Goal: Task Accomplishment & Management: Use online tool/utility

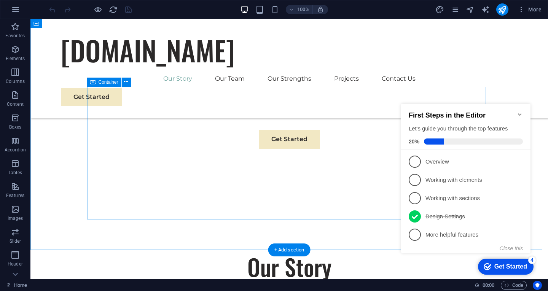
scroll to position [456, 0]
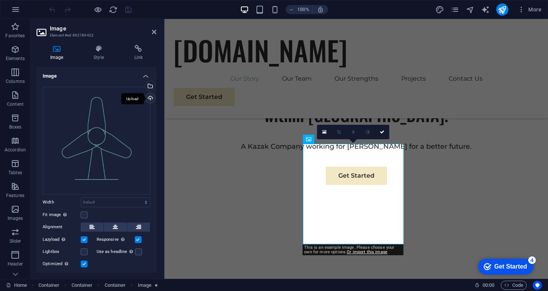
click at [146, 95] on div "Upload" at bounding box center [149, 98] width 11 height 11
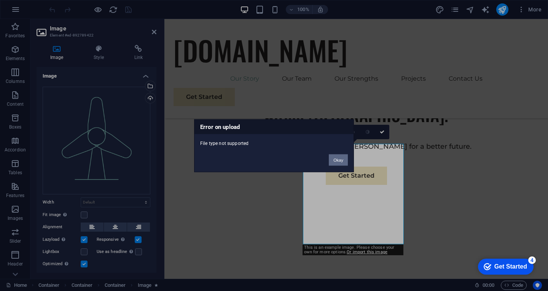
click at [331, 160] on button "Okay" at bounding box center [338, 159] width 19 height 11
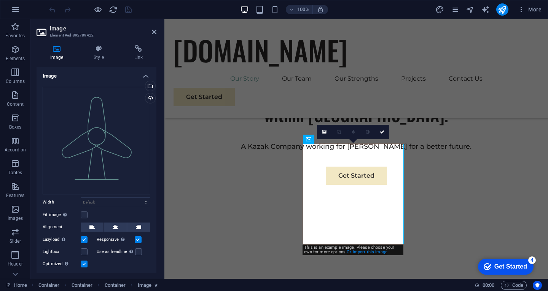
click at [348, 252] on link "Or import this image" at bounding box center [367, 252] width 41 height 5
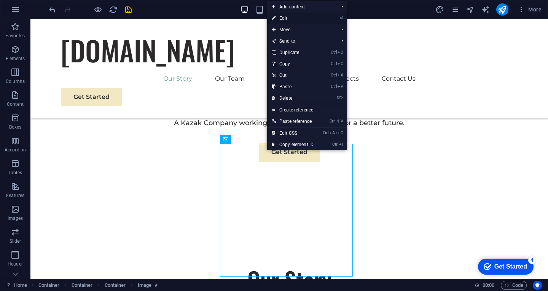
click at [287, 20] on link "⏎ Edit" at bounding box center [292, 18] width 51 height 11
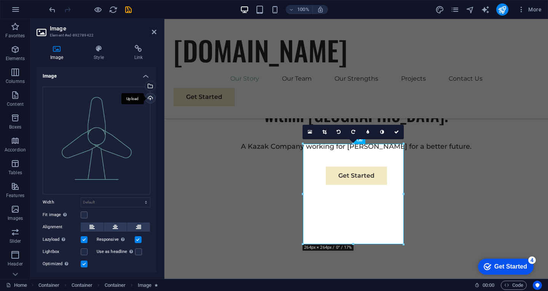
click at [148, 98] on div "Upload" at bounding box center [149, 98] width 11 height 11
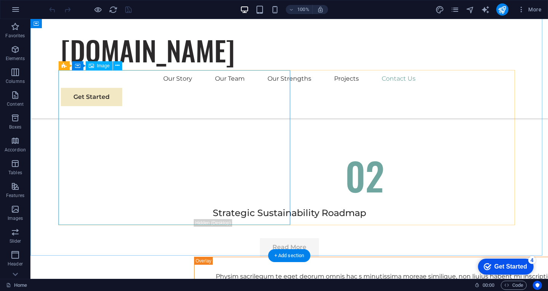
scroll to position [2929, 0]
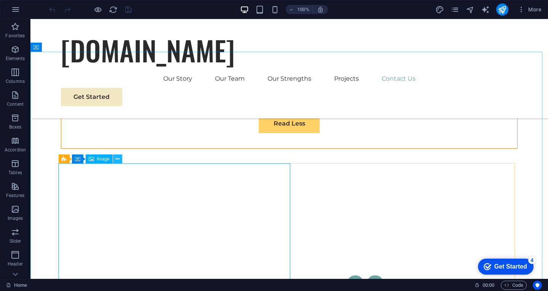
click at [116, 161] on icon at bounding box center [117, 159] width 4 height 8
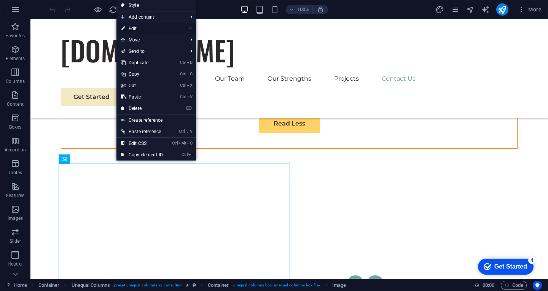
click at [140, 31] on link "⏎ Edit" at bounding box center [141, 28] width 51 height 11
select select "%"
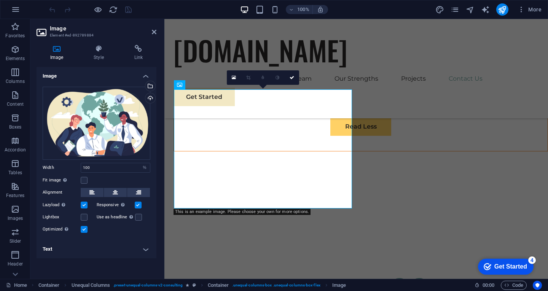
scroll to position [3258, 0]
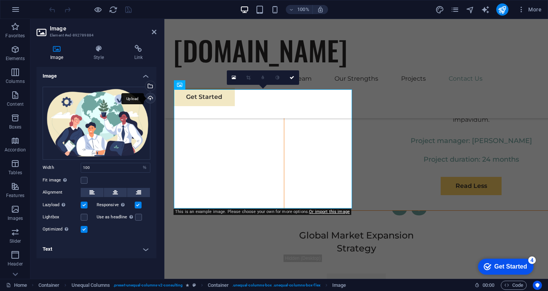
click at [149, 100] on div "Upload" at bounding box center [149, 98] width 11 height 11
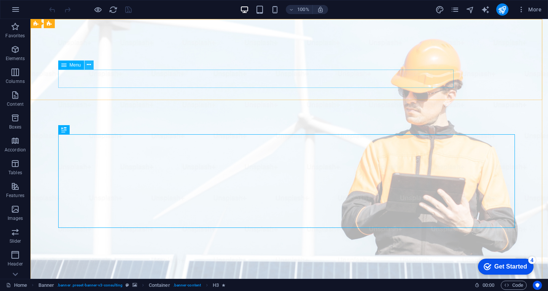
click at [89, 65] on icon at bounding box center [89, 65] width 4 height 8
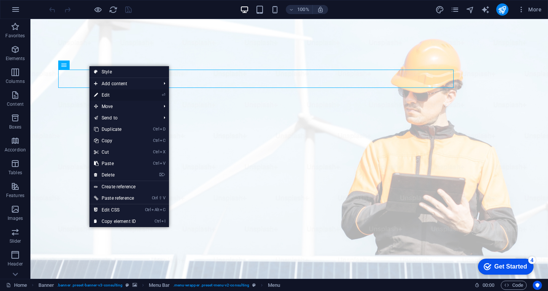
select select
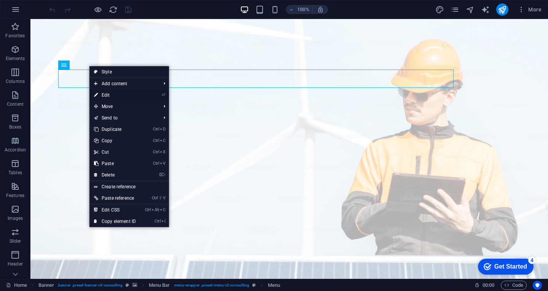
select select
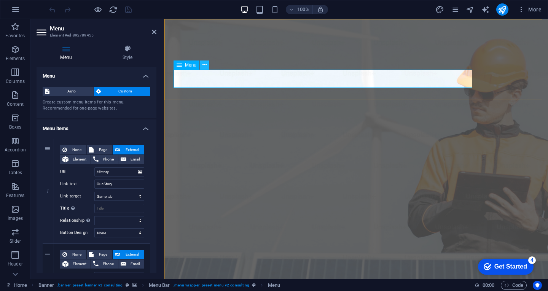
click at [203, 67] on icon at bounding box center [204, 65] width 4 height 8
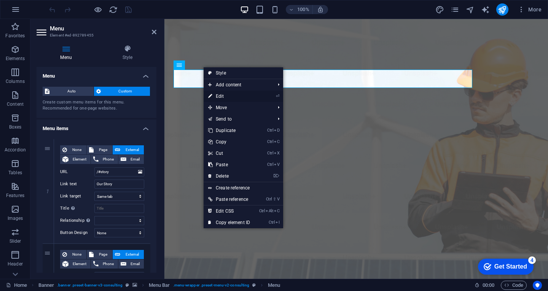
click at [219, 94] on link "⏎ Edit" at bounding box center [229, 96] width 51 height 11
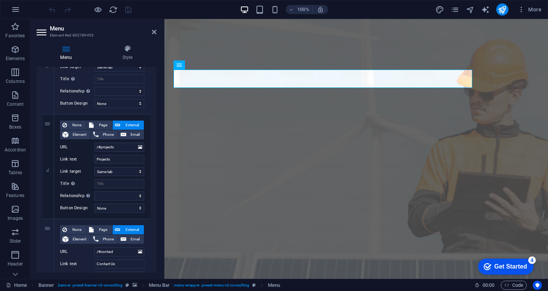
scroll to position [342, 0]
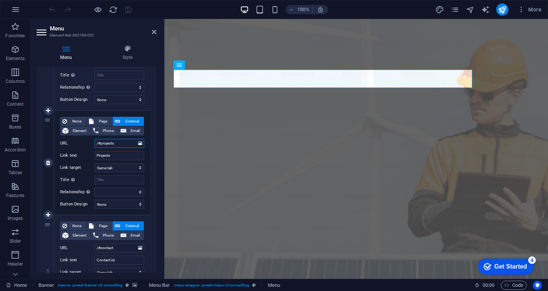
click at [118, 142] on input "/#projects" at bounding box center [119, 143] width 50 height 9
type input "/#proj"
select select
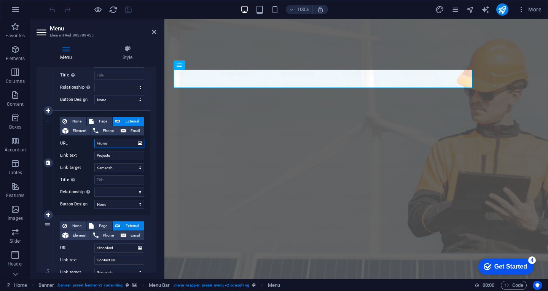
select select
type input "/#pro"
select select
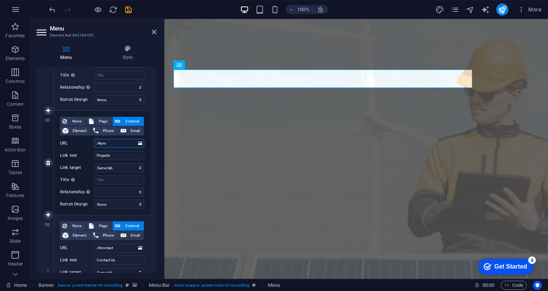
select select
type input "/#produ"
select select
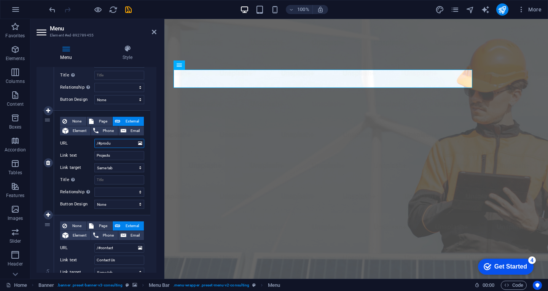
select select
type input "/#product"
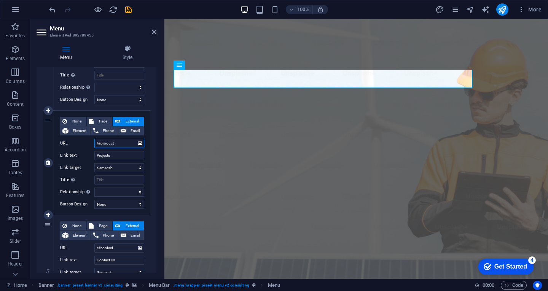
select select
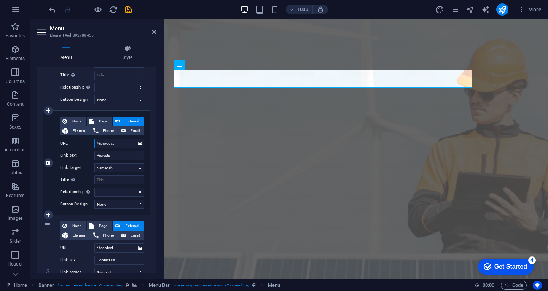
type input "/#producta"
select select
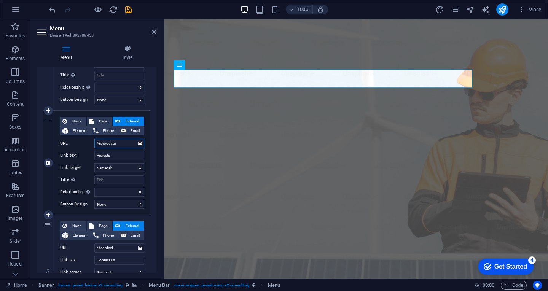
select select
type input "/#product"
select select
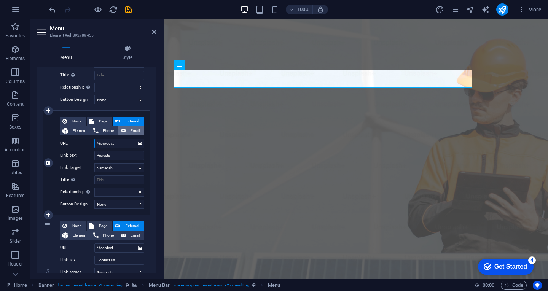
select select
type input "/#products"
select select
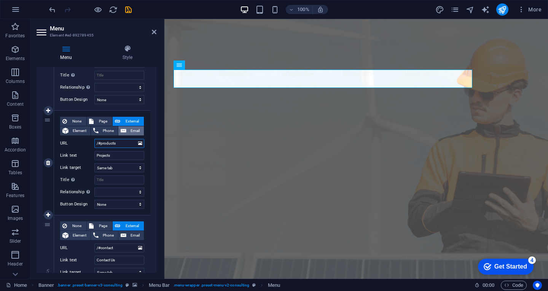
select select
type input "/#products"
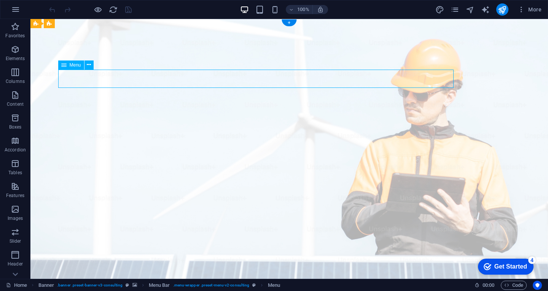
select select
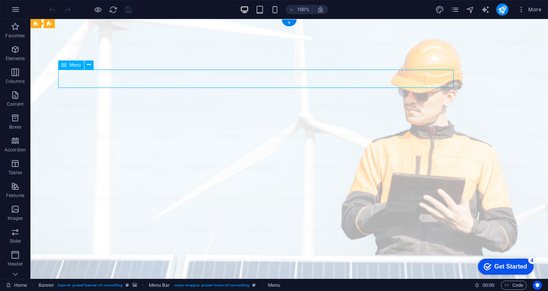
select select
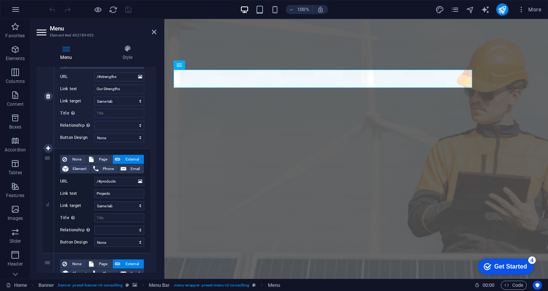
scroll to position [342, 0]
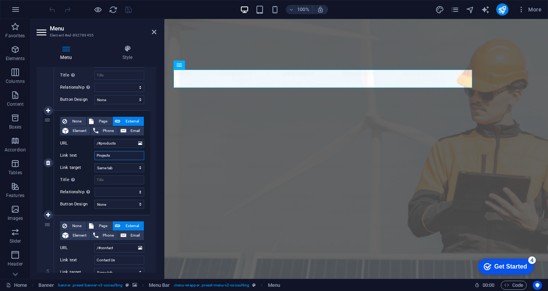
click at [114, 156] on input "Projects" at bounding box center [119, 155] width 50 height 9
type input "Projec"
select select
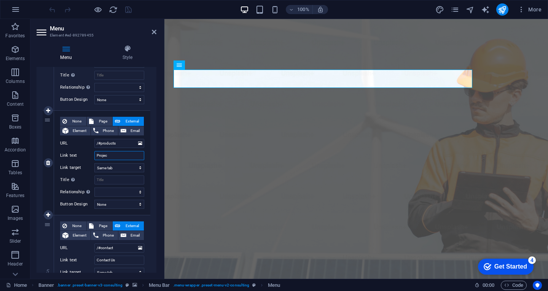
select select
type input "Proj"
select select
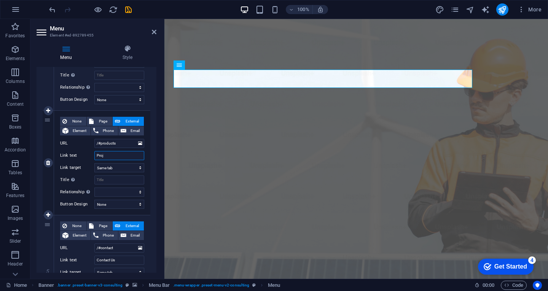
select select
type input "Projdu"
select select
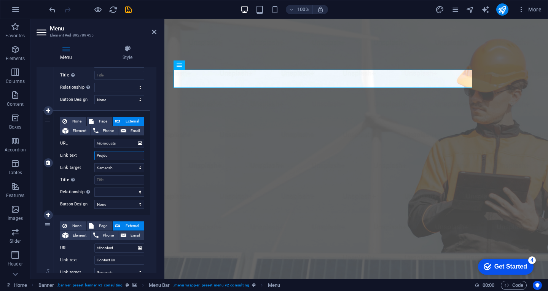
select select
type input "Projduct"
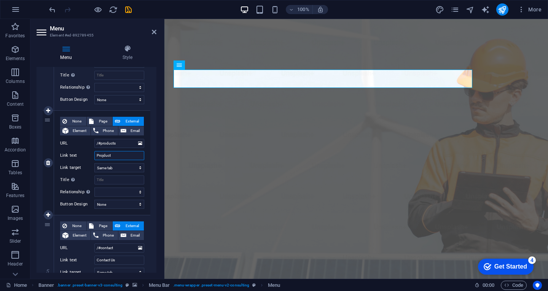
select select
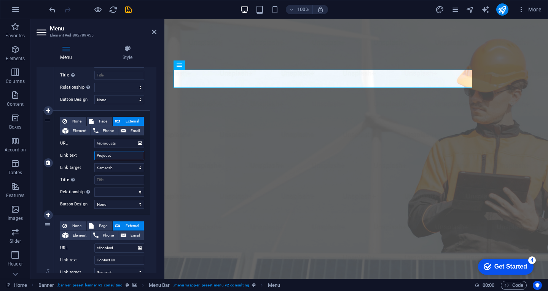
type input "Projducts"
select select
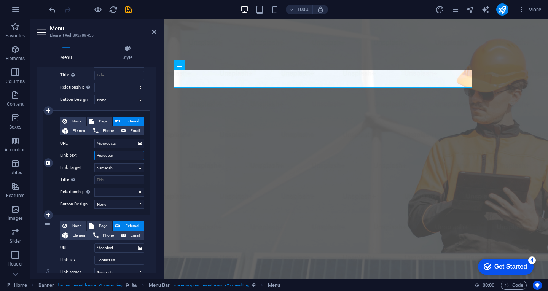
select select
type input "Projducts"
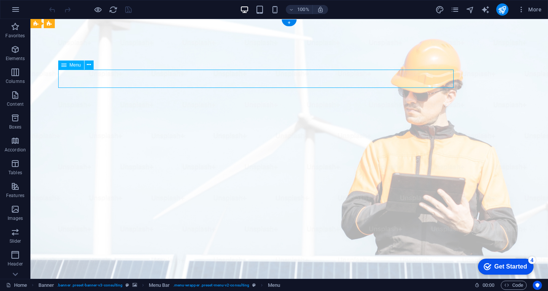
select select
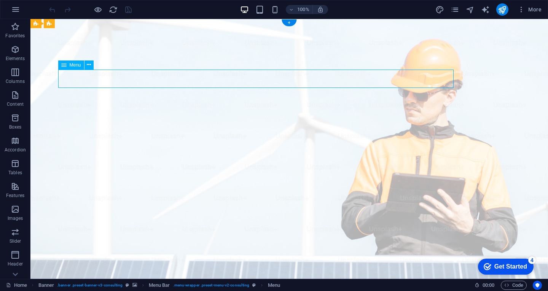
select select
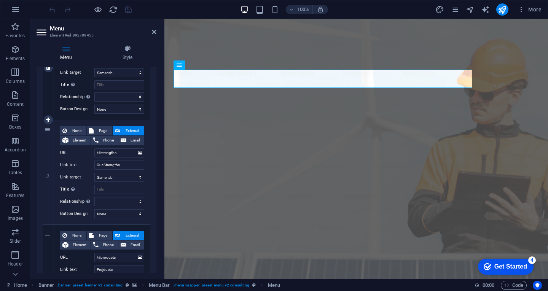
scroll to position [342, 0]
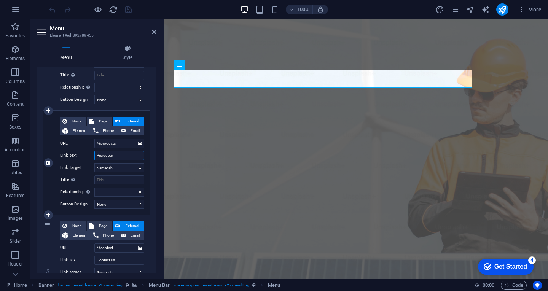
click at [103, 156] on input "Projducts" at bounding box center [119, 155] width 50 height 9
type input "Products"
select select
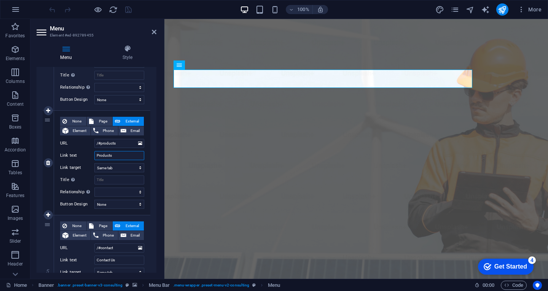
select select
type input "Products"
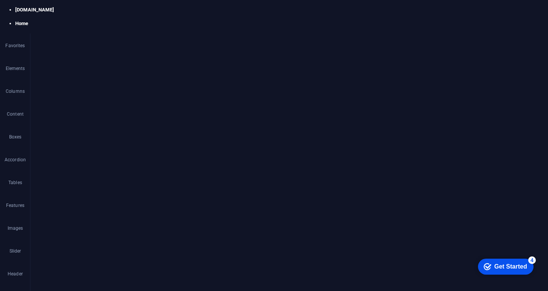
select select
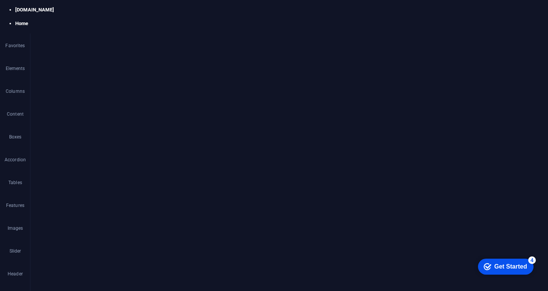
select select
click at [96, 123] on input "Products" at bounding box center [119, 125] width 50 height 9
type input "IProducts"
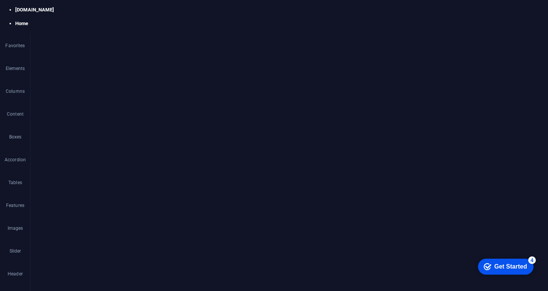
select select
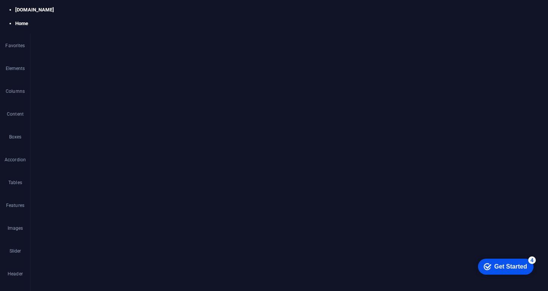
type input "IoProducts"
select select
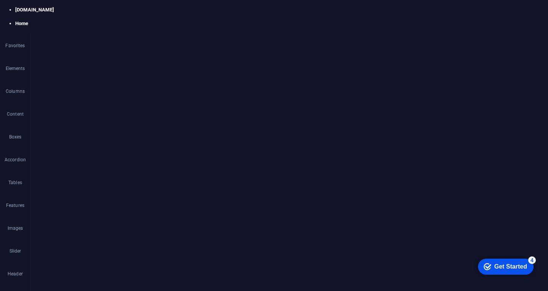
select select
type input "IoTProducts"
select select
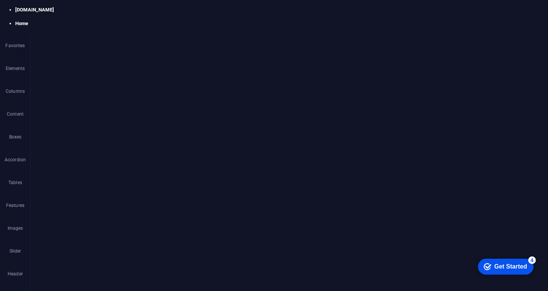
type input "IoT Products"
select select
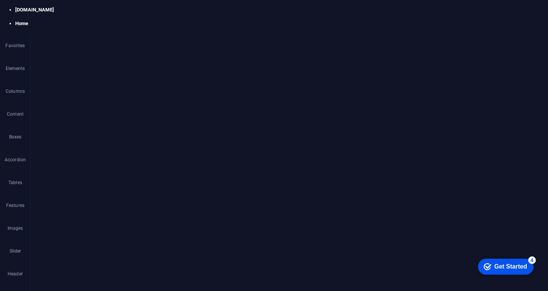
select select
type input "IoT Products"
click at [102, 114] on input "/#products" at bounding box center [119, 113] width 50 height 9
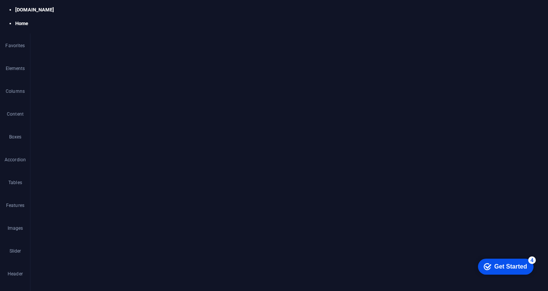
type input "/#Iproducts"
select select
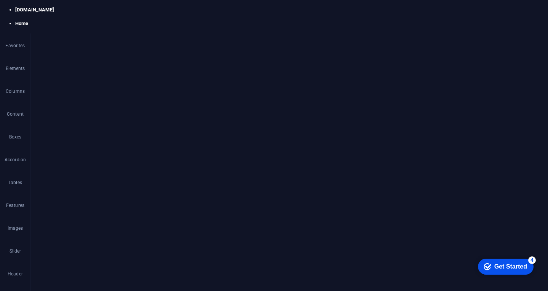
select select
type input "/#Ioproducts"
select select
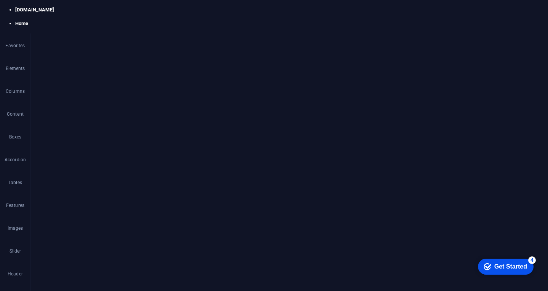
select select
type input "/#IoT products"
select select
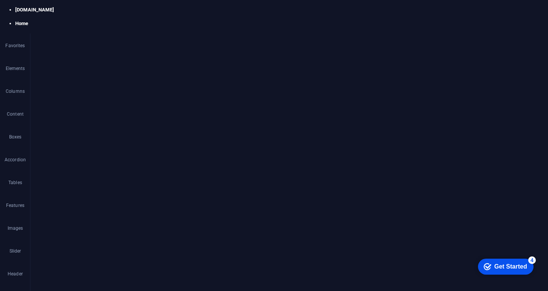
select select
type input "/#IoT products"
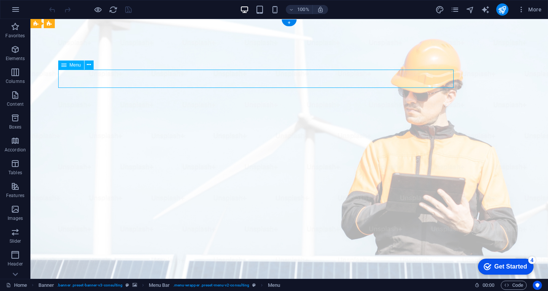
select select
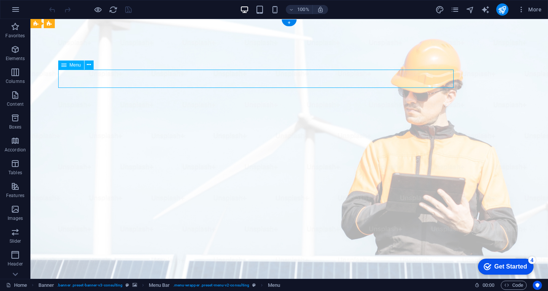
select select
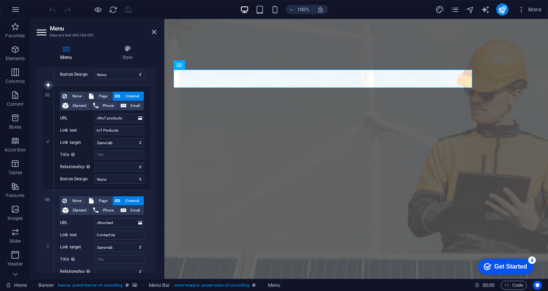
scroll to position [372, 0]
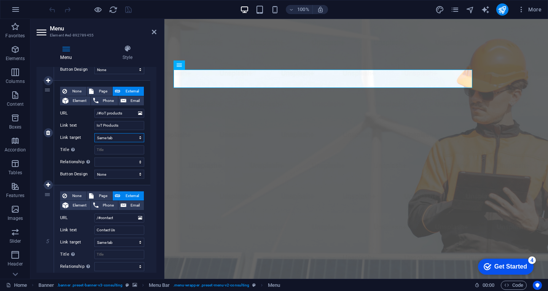
click at [138, 138] on select "New tab Same tab Overlay" at bounding box center [119, 137] width 50 height 9
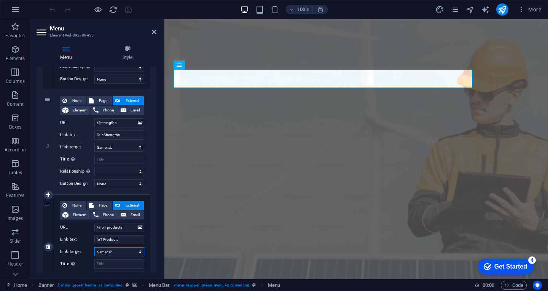
scroll to position [296, 0]
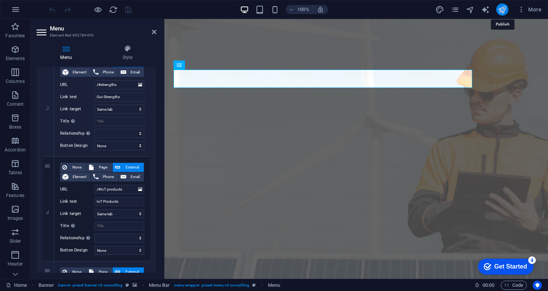
click at [0, 0] on icon "publish" at bounding box center [0, 0] width 0 height 0
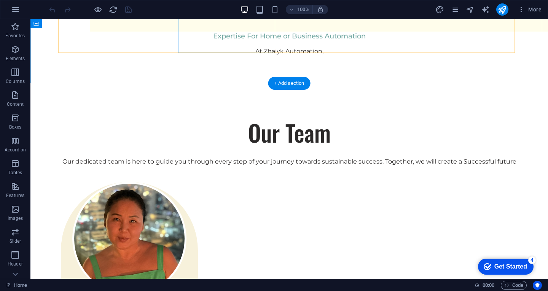
scroll to position [1293, 0]
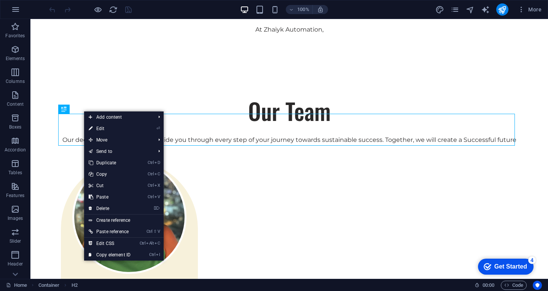
click at [101, 127] on link "⏎ Edit" at bounding box center [109, 128] width 51 height 11
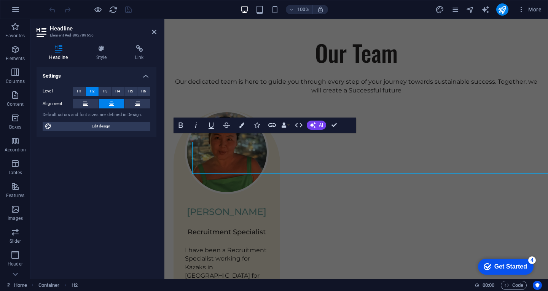
scroll to position [1265, 0]
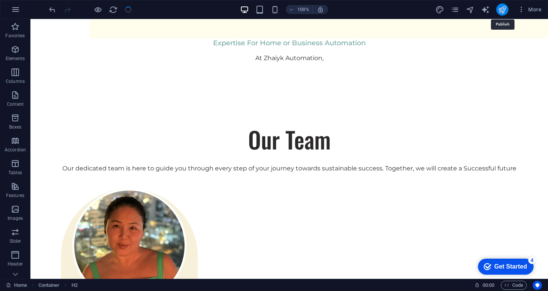
scroll to position [1293, 0]
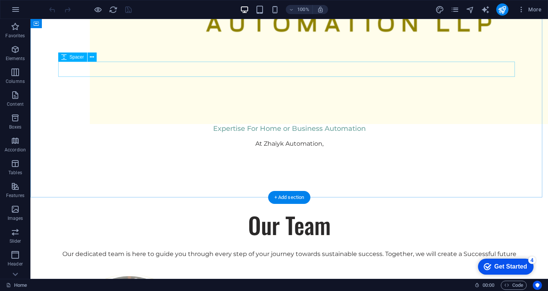
scroll to position [1293, 0]
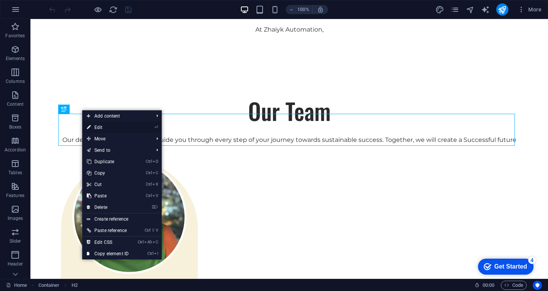
click at [97, 126] on link "⏎ Edit" at bounding box center [107, 127] width 51 height 11
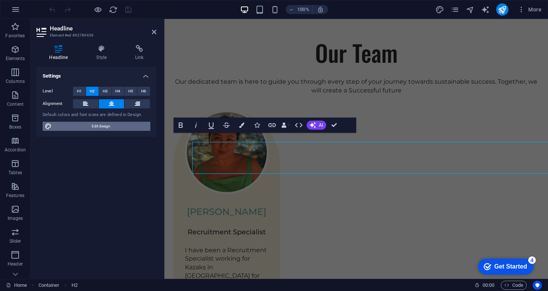
scroll to position [1265, 0]
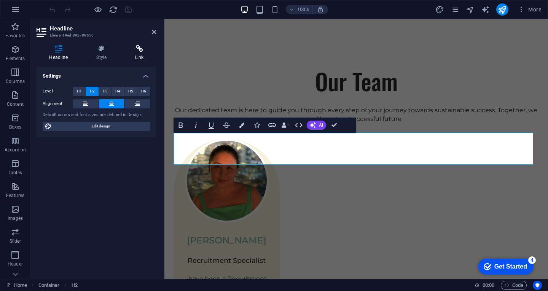
click at [139, 51] on icon at bounding box center [139, 49] width 34 height 8
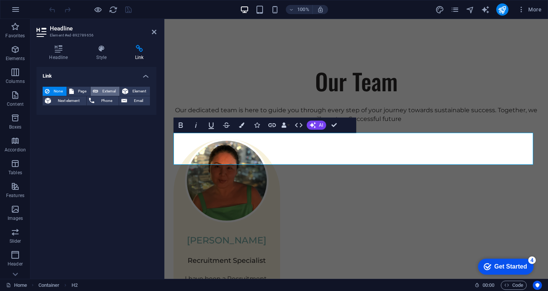
click at [105, 92] on span "External" at bounding box center [108, 91] width 17 height 9
select select "blank"
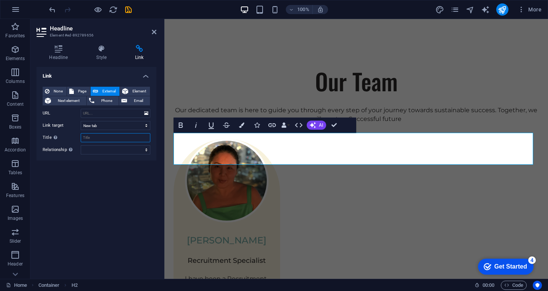
click at [91, 141] on input "Title Additional link description, should not be the same as the link text. The…" at bounding box center [116, 137] width 70 height 9
type input "IoT Products"
click at [93, 117] on input "URL" at bounding box center [116, 113] width 70 height 9
click at [140, 150] on select "alternate author bookmark external help license next nofollow noreferrer noopen…" at bounding box center [116, 149] width 70 height 9
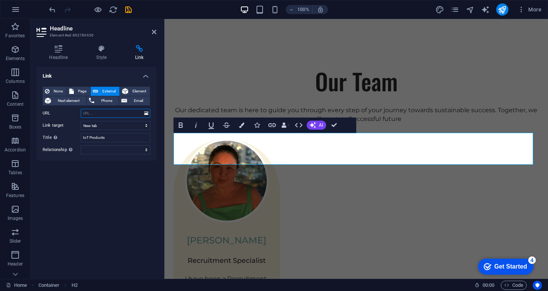
click at [96, 115] on input "URL" at bounding box center [116, 113] width 70 height 9
click at [146, 116] on icon at bounding box center [146, 113] width 4 height 8
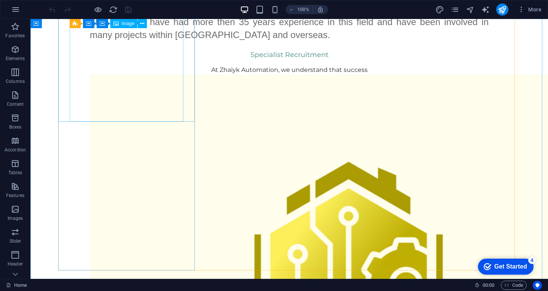
scroll to position [723, 0]
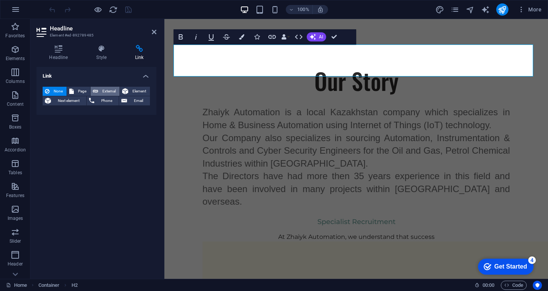
select select
select select "blank"
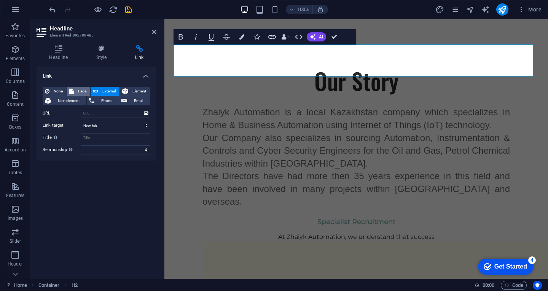
select select
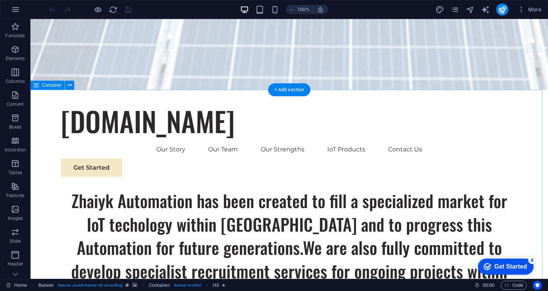
scroll to position [342, 0]
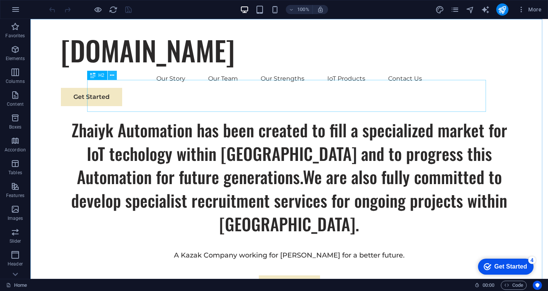
click at [113, 74] on icon at bounding box center [112, 76] width 4 height 8
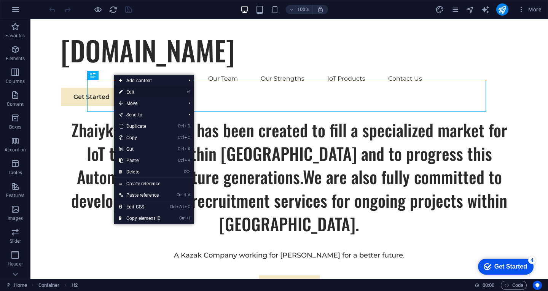
click at [130, 92] on link "⏎ Edit" at bounding box center [139, 91] width 51 height 11
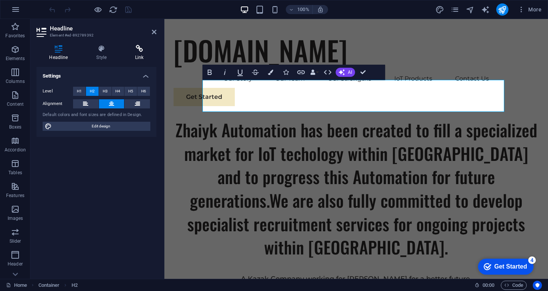
click at [143, 49] on icon at bounding box center [139, 49] width 34 height 8
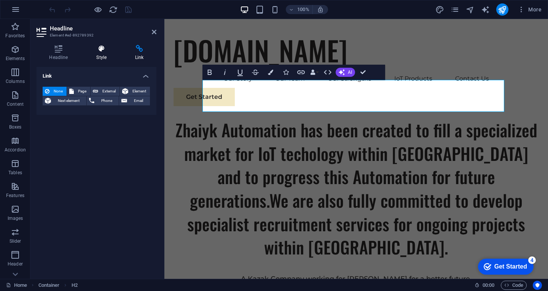
click at [100, 49] on icon at bounding box center [102, 49] width 36 height 8
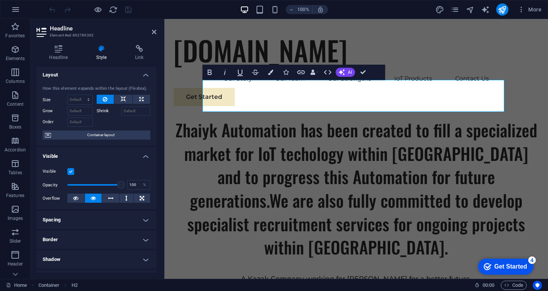
scroll to position [0, 0]
click at [299, 71] on icon "button" at bounding box center [301, 72] width 8 height 4
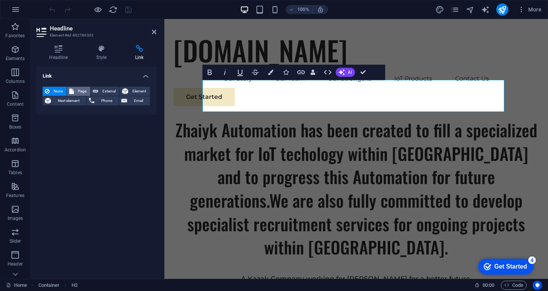
click at [84, 94] on span "Page" at bounding box center [82, 91] width 12 height 9
select select
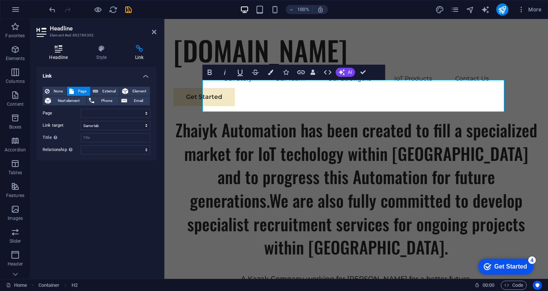
click at [54, 49] on icon at bounding box center [59, 49] width 44 height 8
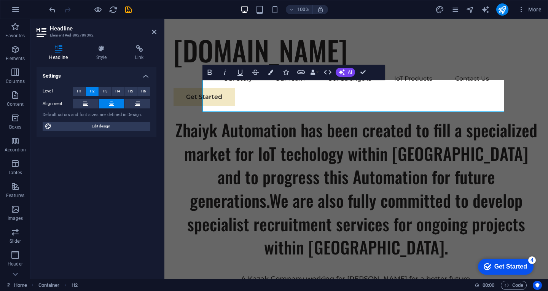
click at [145, 78] on h4 "Settings" at bounding box center [97, 74] width 120 height 14
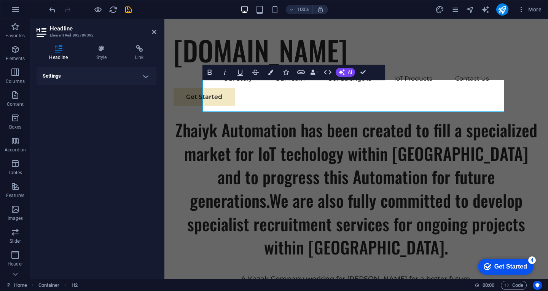
click at [145, 78] on h4 "Settings" at bounding box center [97, 76] width 120 height 18
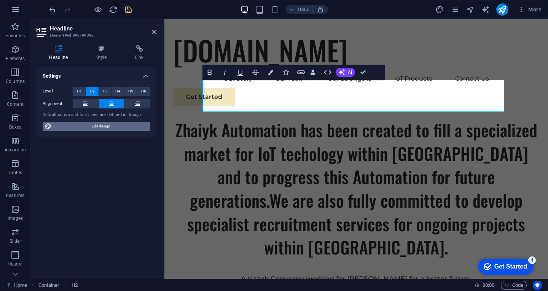
click at [101, 127] on span "Edit design" at bounding box center [101, 126] width 94 height 9
select select "px"
select select "400"
select select "px"
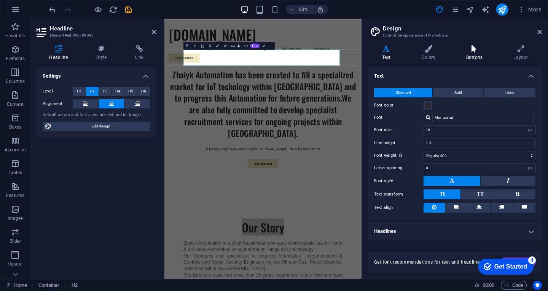
click at [473, 51] on icon at bounding box center [474, 49] width 44 height 8
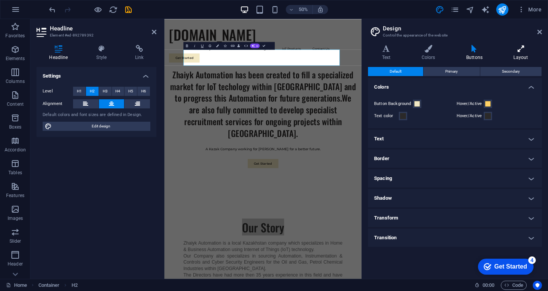
click at [515, 49] on icon at bounding box center [520, 49] width 42 height 8
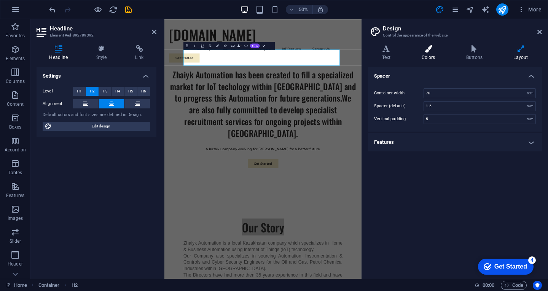
click at [426, 51] on icon at bounding box center [427, 49] width 41 height 8
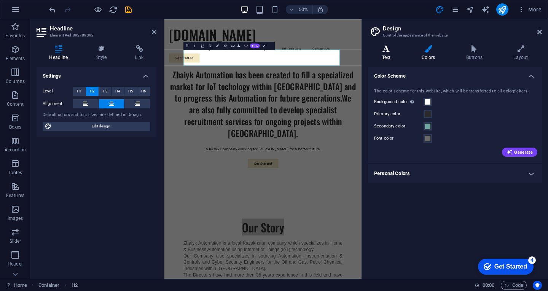
click at [389, 50] on icon at bounding box center [386, 49] width 37 height 8
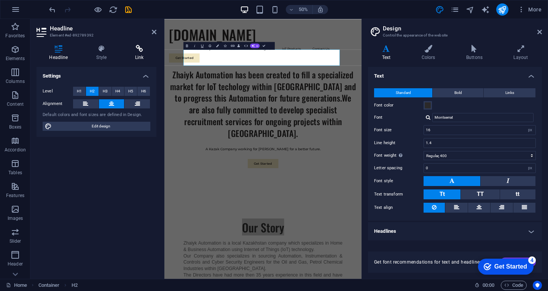
click at [135, 47] on icon at bounding box center [139, 49] width 34 height 8
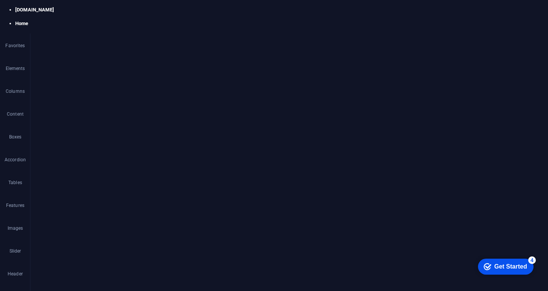
click at [110, 95] on link "⏎ Edit" at bounding box center [116, 96] width 51 height 11
select select
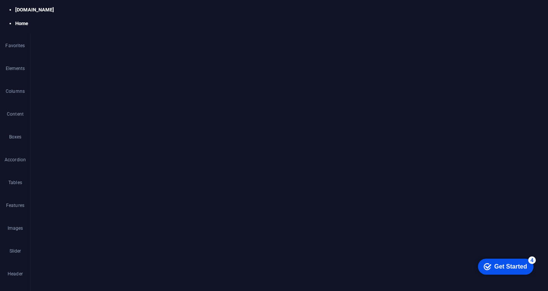
select select
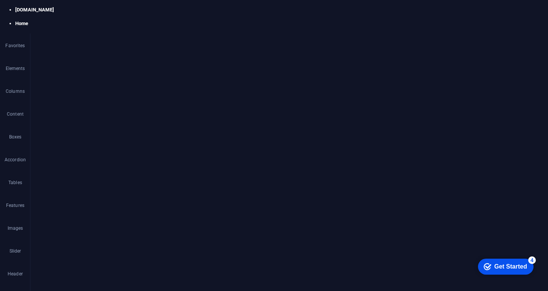
click at [122, 195] on input "IoT Products" at bounding box center [119, 193] width 50 height 9
drag, startPoint x: 126, startPoint y: 194, endPoint x: 92, endPoint y: 189, distance: 34.3
click at [92, 189] on div "Link text IoT Products" at bounding box center [102, 193] width 84 height 9
type input "Internet"
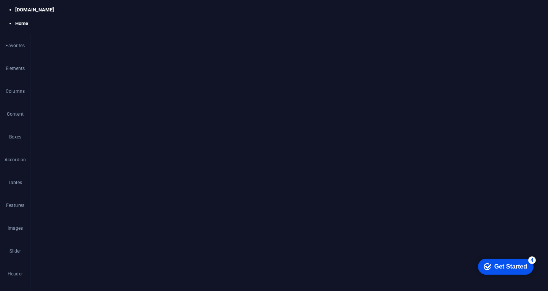
select select
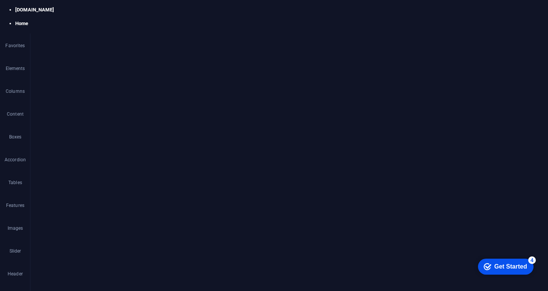
scroll to position [0, 0]
type input "Internet of"
select select
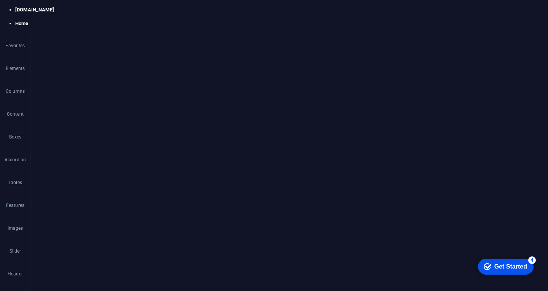
select select
type input "Internet of THing"
select select
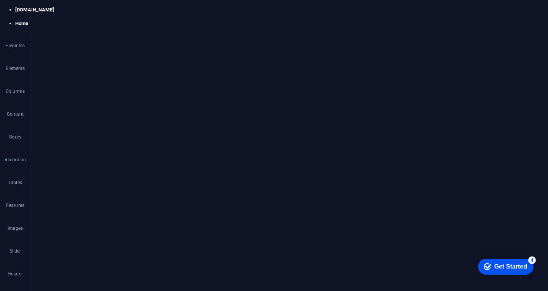
select select
type input "Internet of THings"
select select
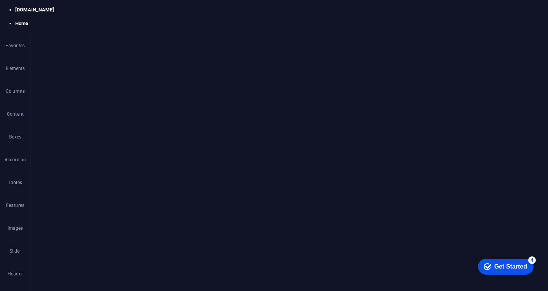
select select
type input "Internet of THings"
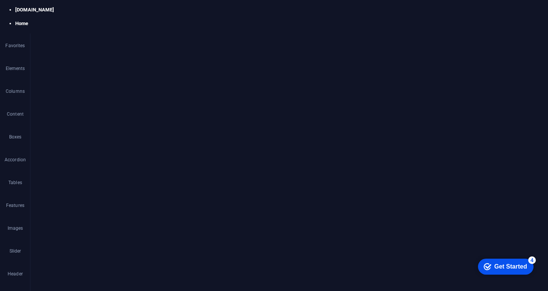
select select
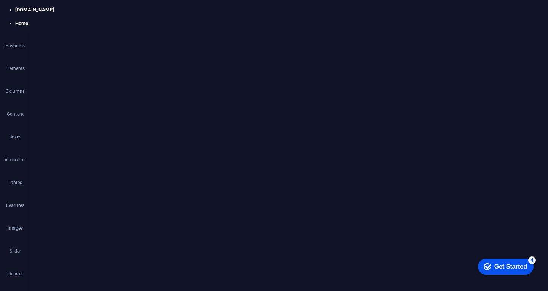
type input "Internet of T"
select select
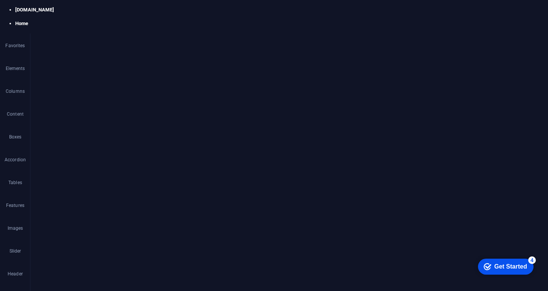
select select
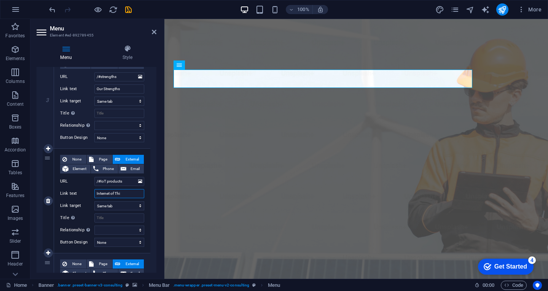
type input "Internet of Thin"
select select
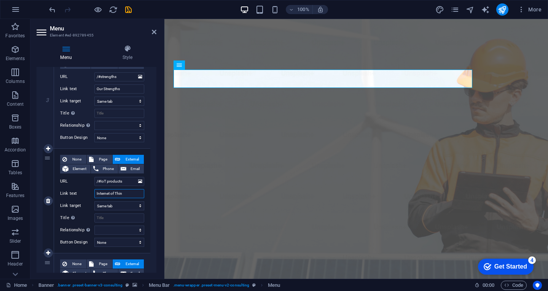
select select
type input "Internet of Things"
select select
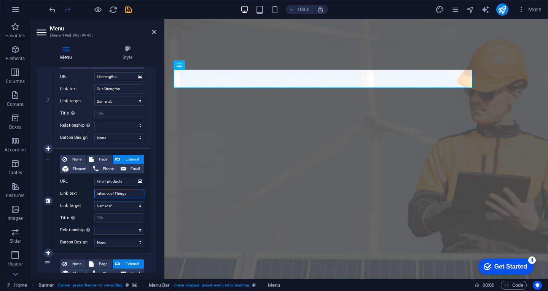
select select
type input "Internet of Things"
select select
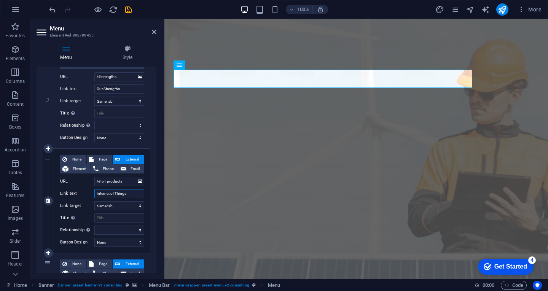
select select
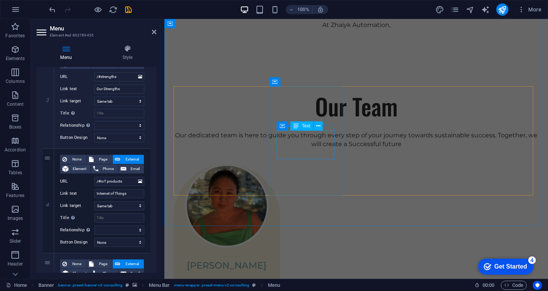
scroll to position [1293, 0]
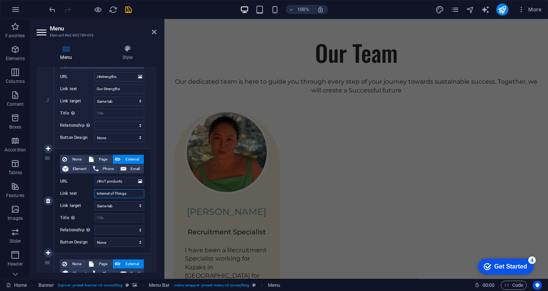
click at [133, 193] on input "Internet of Things" at bounding box center [119, 193] width 50 height 9
type input "Internet of Things Devi"
select select
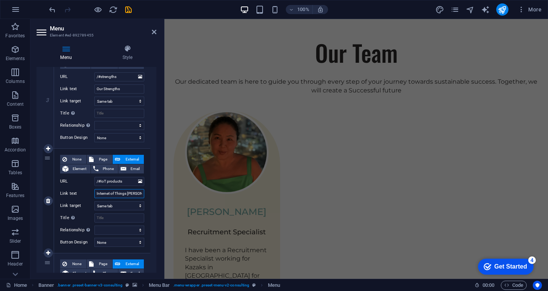
select select
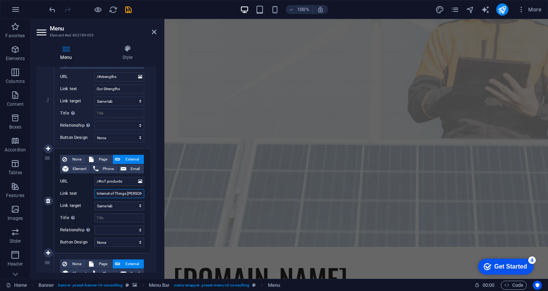
scroll to position [0, 0]
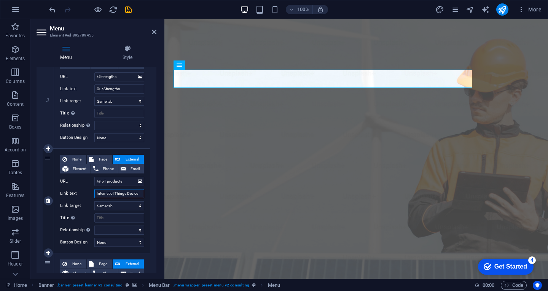
type input "Internet of Things Devices"
select select
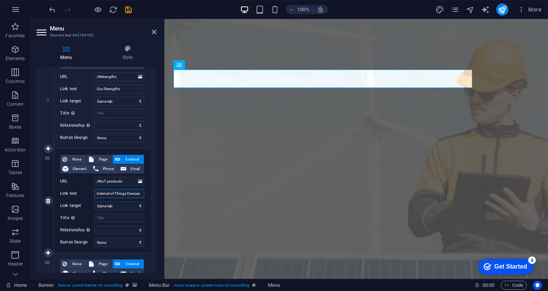
select select
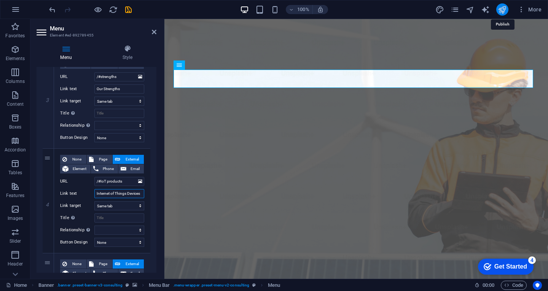
type input "Internet of Things Devices"
click at [0, 0] on icon "publish" at bounding box center [0, 0] width 0 height 0
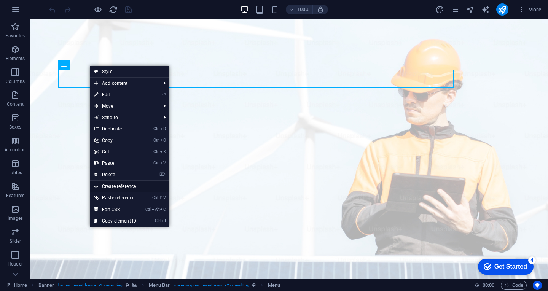
click at [124, 184] on link "Create reference" at bounding box center [130, 186] width 80 height 11
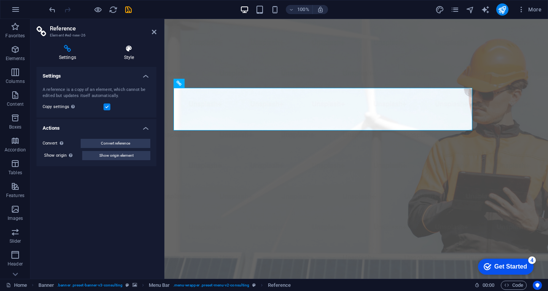
click at [131, 53] on h4 "Style" at bounding box center [129, 53] width 55 height 16
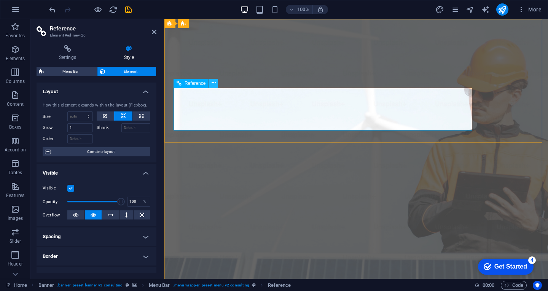
click at [211, 82] on button at bounding box center [213, 83] width 9 height 9
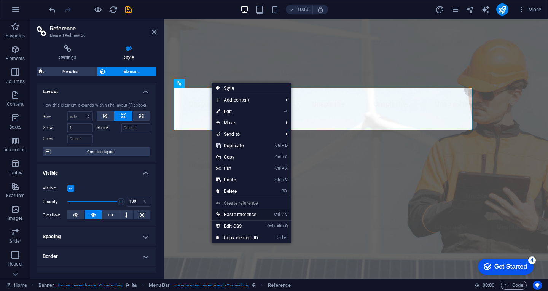
click at [245, 214] on link "Ctrl ⇧ V Paste reference" at bounding box center [236, 214] width 51 height 11
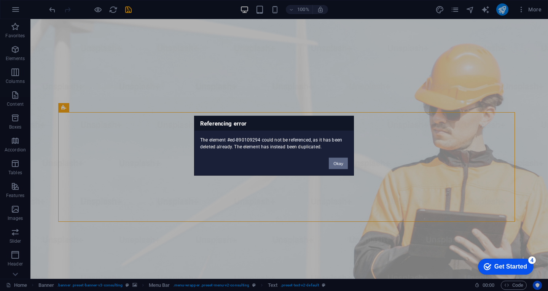
click at [335, 165] on button "Okay" at bounding box center [338, 162] width 19 height 11
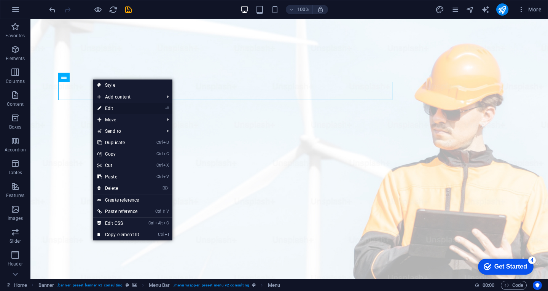
click at [116, 107] on link "⏎ Edit" at bounding box center [118, 108] width 51 height 11
select select
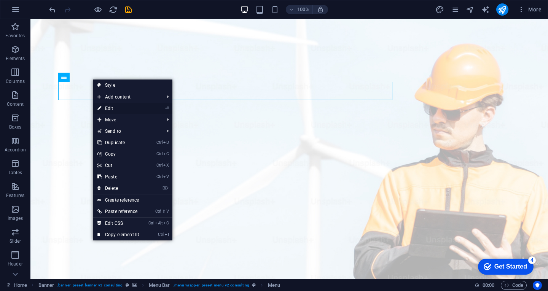
select select
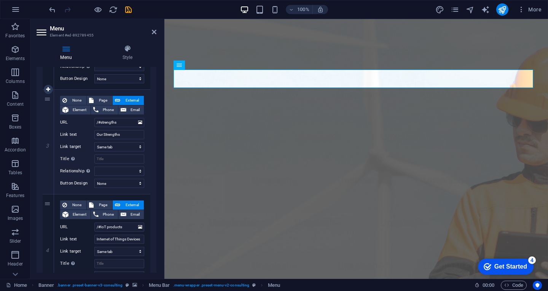
scroll to position [266, 0]
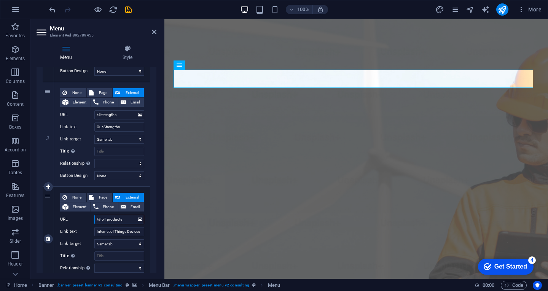
click at [124, 220] on input "/#IoT products" at bounding box center [119, 219] width 50 height 9
type input "/#I"
select select
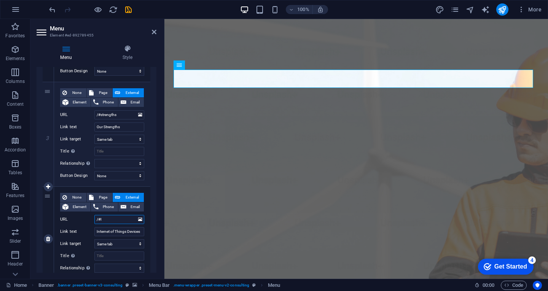
select select
type input "/#Int"
select select
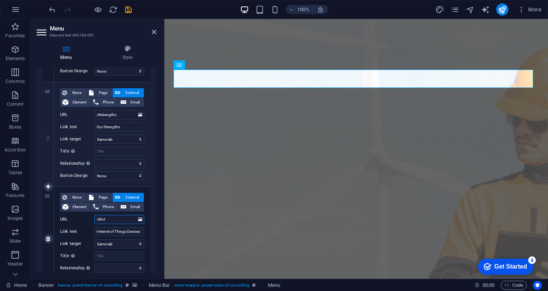
select select
type input "/#Internet"
select select
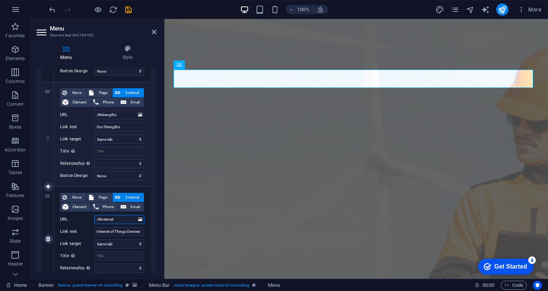
select select
type input "/#Internet"
select select
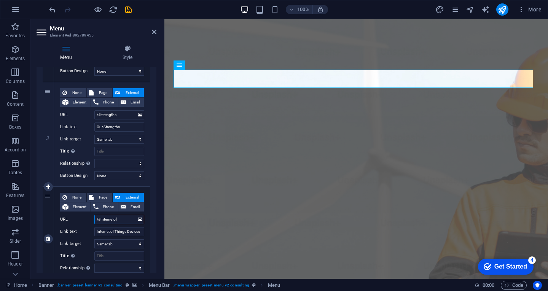
type input "/#Internetof"
select select
type input "/#Internetof"
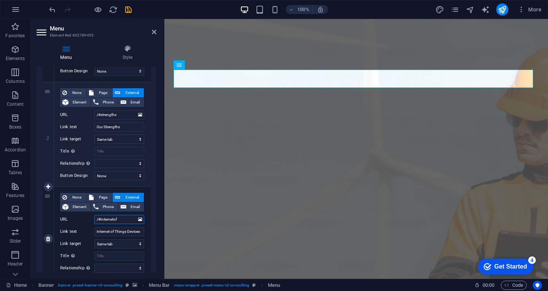
select select
type input "/#Internet"
select select
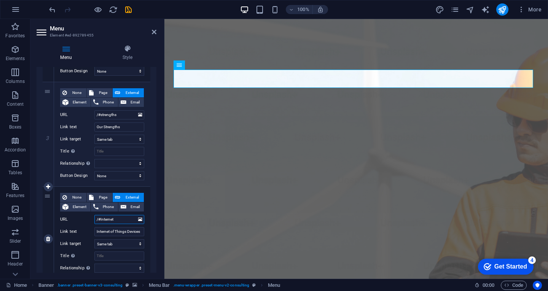
select select
type input "/#Internet"
select select
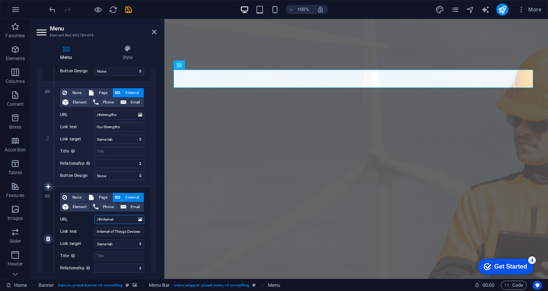
select select
type input "/#Internet"
select select
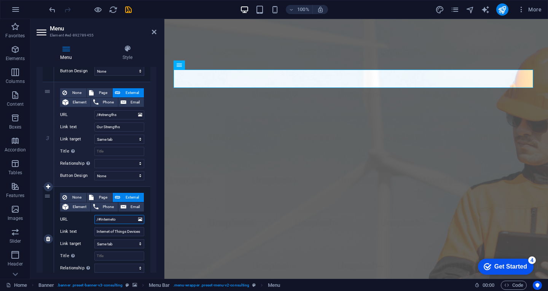
type input "/#Internetof"
select select
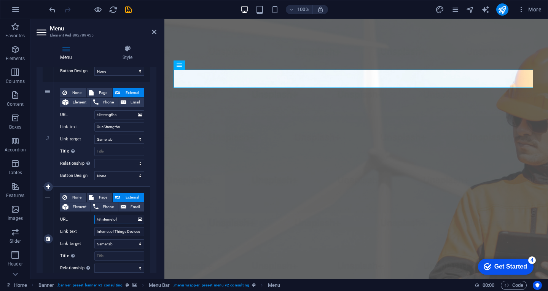
select select
type input "/#InternetofTh"
select select
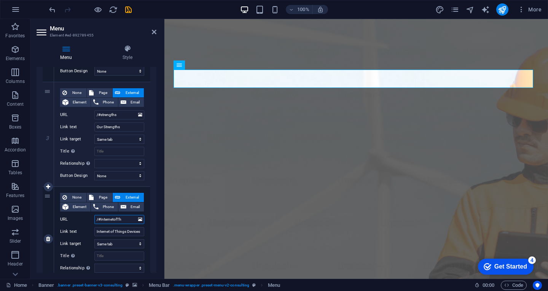
select select
type input "/#InternetofThn"
select select
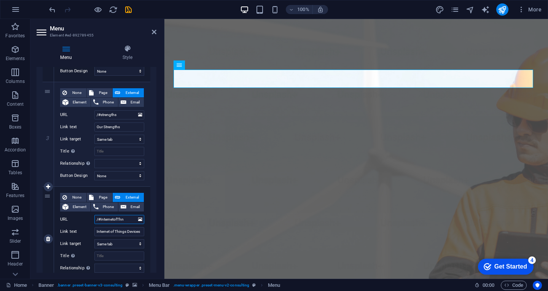
select select
type input "/#InternetofThng"
select select
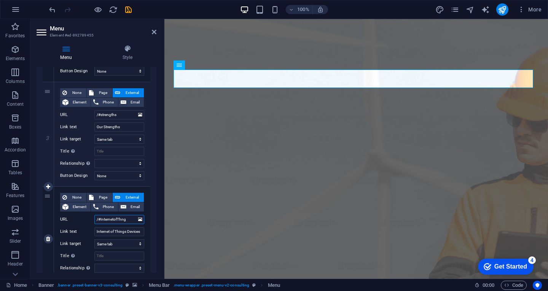
select select
type input "/#InternetofThngs"
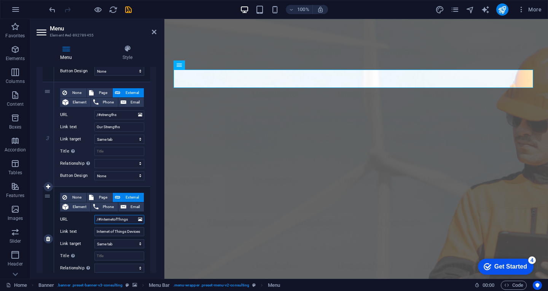
select select
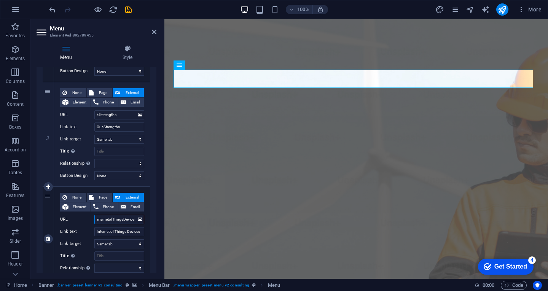
type input "/#InternetofThngsDevices"
select select
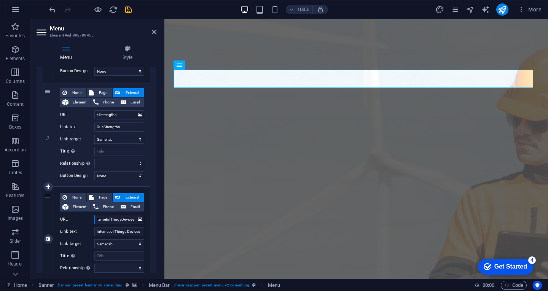
select select
type input "/#InternetofThngsDevices"
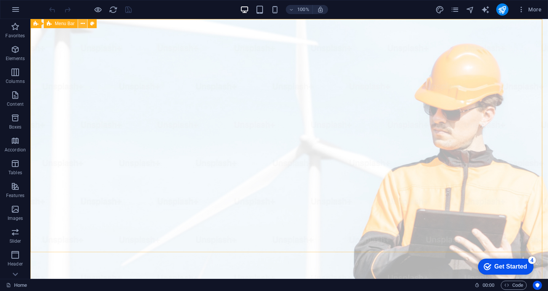
click at [84, 25] on icon at bounding box center [83, 24] width 4 height 8
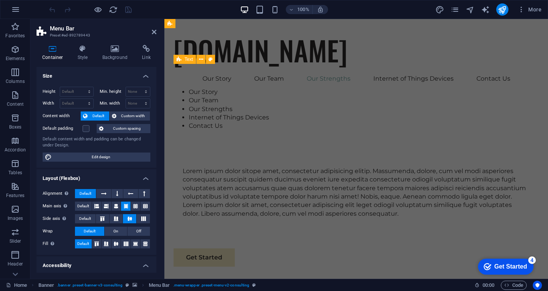
scroll to position [1712, 0]
click at [0, 0] on icon "reload" at bounding box center [0, 0] width 0 height 0
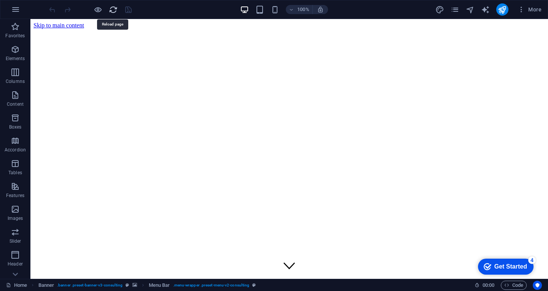
scroll to position [0, 0]
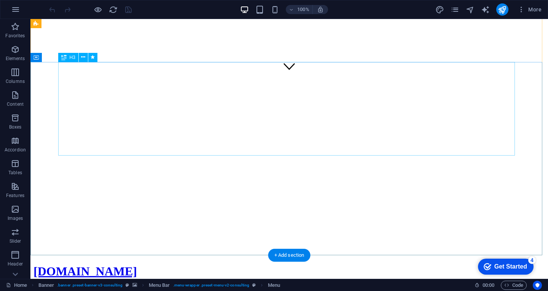
scroll to position [190, 0]
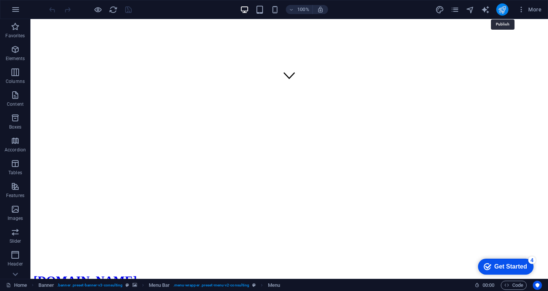
click at [0, 0] on icon "publish" at bounding box center [0, 0] width 0 height 0
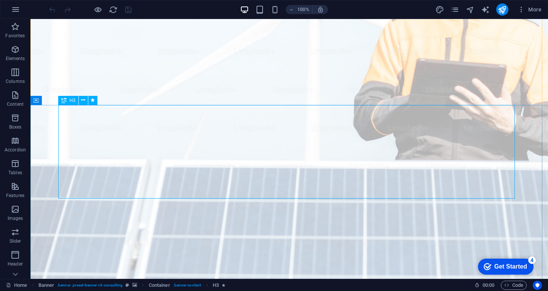
scroll to position [152, 0]
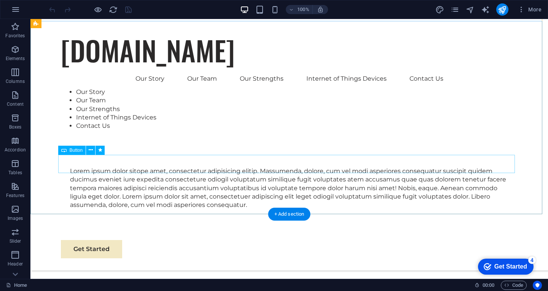
scroll to position [266, 0]
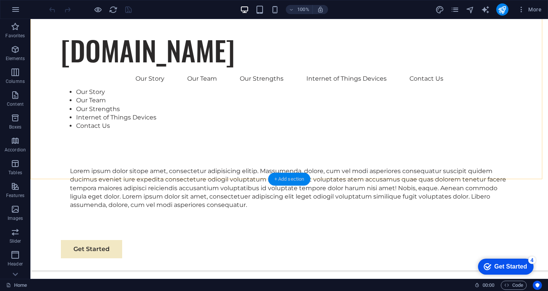
click at [0, 0] on div "+ Add section" at bounding box center [0, 0] width 0 height 0
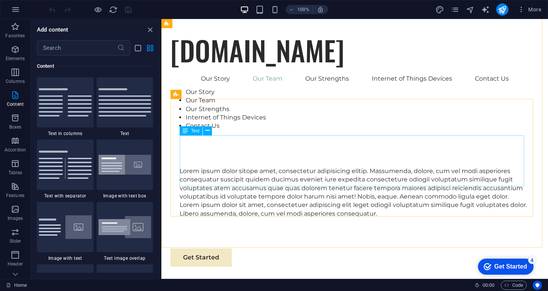
scroll to position [761, 0]
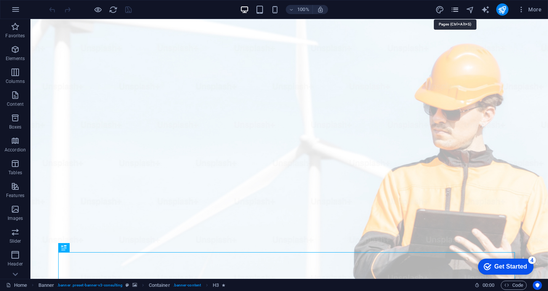
click at [452, 9] on icon "pages" at bounding box center [454, 9] width 9 height 9
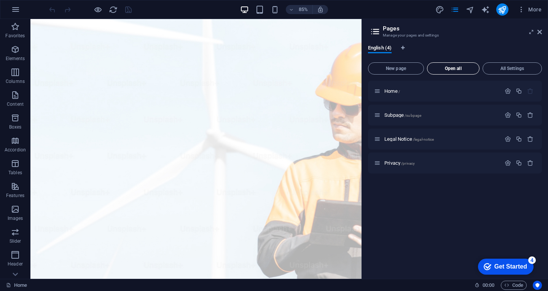
click at [451, 71] on span "Open all" at bounding box center [453, 68] width 46 height 5
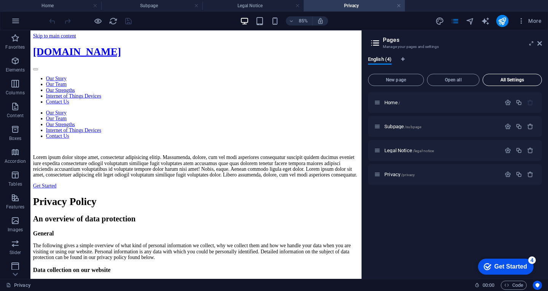
click at [493, 81] on span "All Settings" at bounding box center [512, 80] width 52 height 5
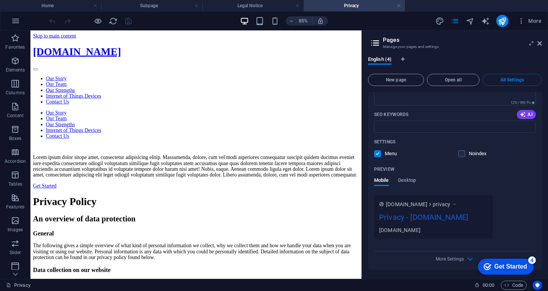
scroll to position [1071, 0]
click at [404, 180] on span "Desktop" at bounding box center [407, 181] width 18 height 11
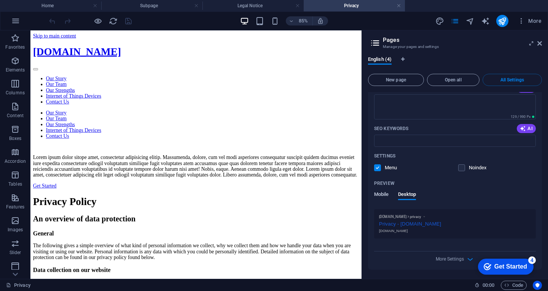
click at [383, 194] on span "Mobile" at bounding box center [381, 195] width 15 height 11
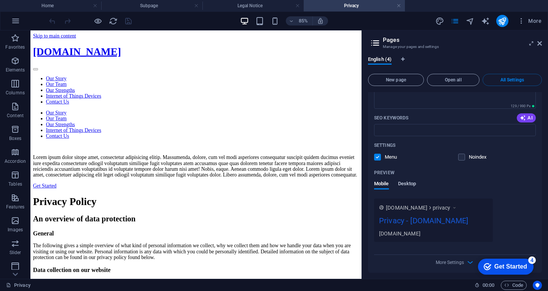
click at [408, 190] on span "Desktop" at bounding box center [407, 184] width 18 height 11
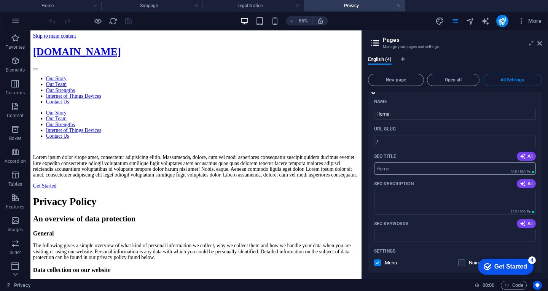
scroll to position [0, 0]
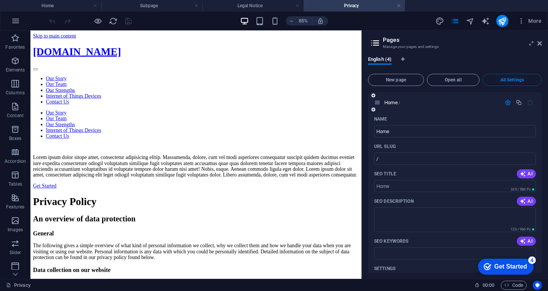
click at [508, 104] on icon "button" at bounding box center [507, 102] width 6 height 6
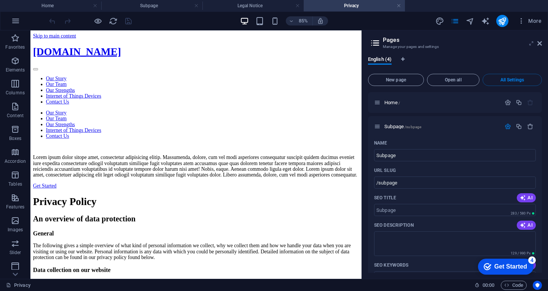
click at [531, 44] on icon at bounding box center [531, 43] width 0 height 6
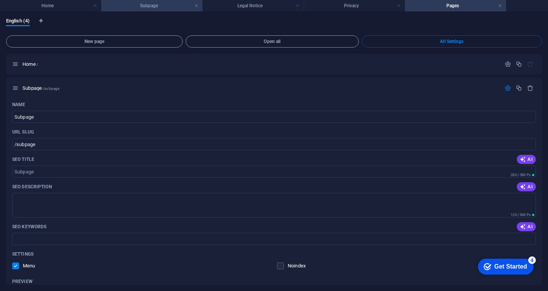
click at [149, 3] on h4 "Subpage" at bounding box center [151, 6] width 101 height 8
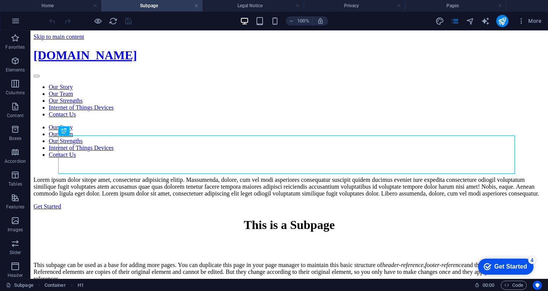
scroll to position [159, 0]
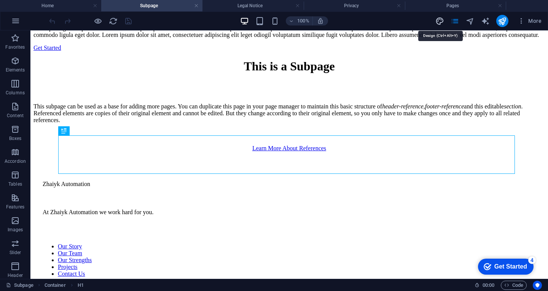
click at [0, 0] on icon "design" at bounding box center [0, 0] width 0 height 0
select select "px"
select select "400"
select select "px"
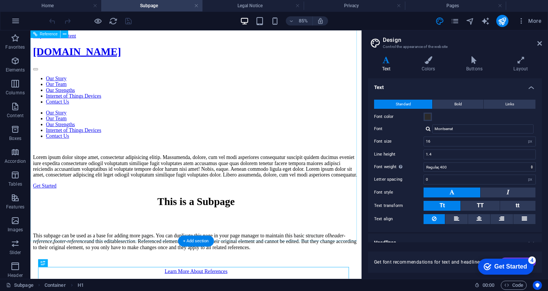
scroll to position [0, 0]
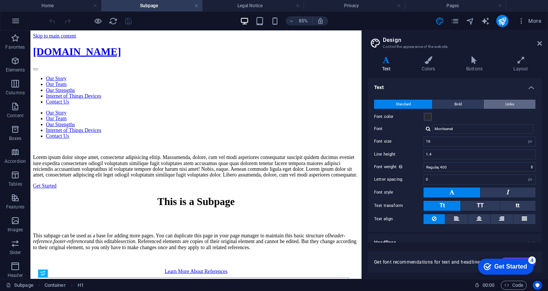
click at [506, 108] on span "Links" at bounding box center [509, 104] width 9 height 9
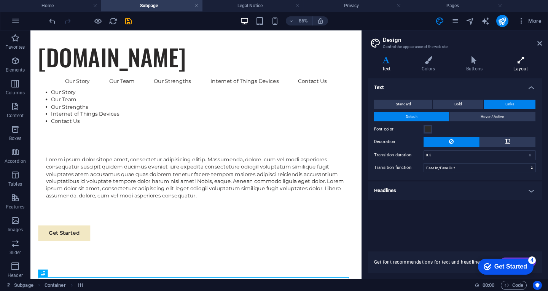
click at [518, 63] on icon at bounding box center [520, 60] width 42 height 8
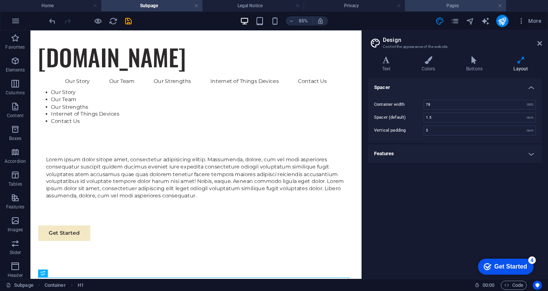
click at [454, 8] on h4 "Pages" at bounding box center [455, 6] width 101 height 8
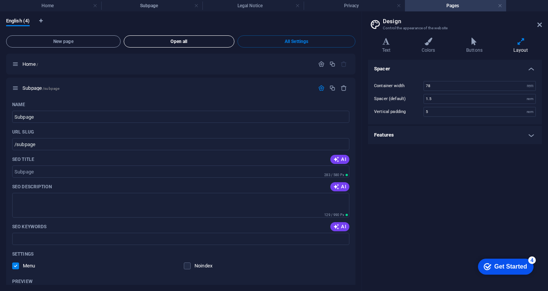
click at [161, 46] on button "Open all" at bounding box center [179, 41] width 111 height 12
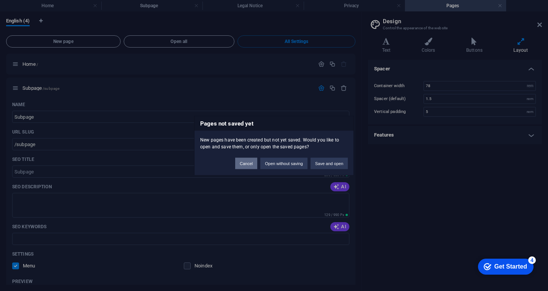
click at [239, 162] on button "Cancel" at bounding box center [246, 162] width 22 height 11
